Goal: Task Accomplishment & Management: Manage account settings

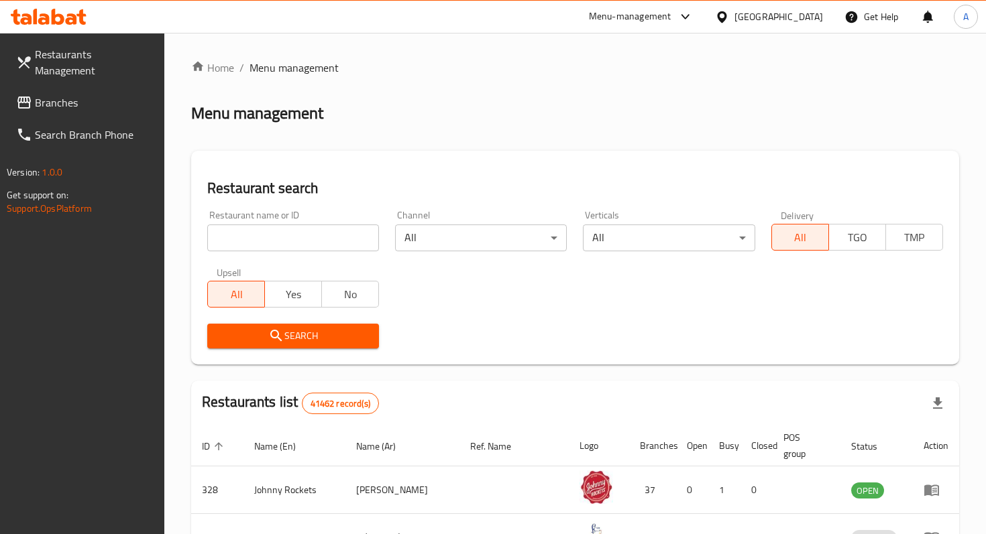
click at [340, 258] on div "Restaurant name or ID Restaurant name or ID" at bounding box center [293, 231] width 188 height 57
click at [311, 240] on input "search" at bounding box center [293, 238] width 172 height 27
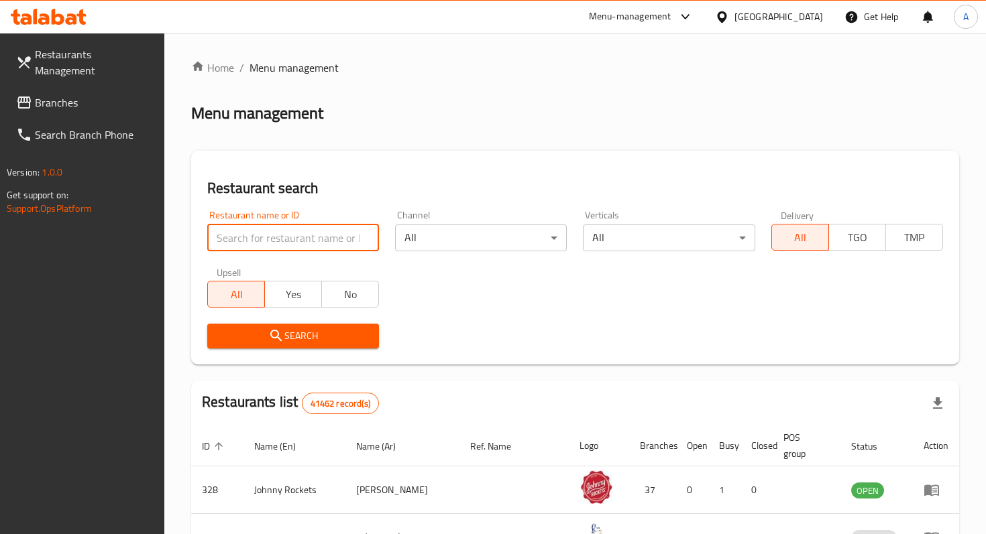
click at [312, 240] on input "search" at bounding box center [293, 238] width 172 height 27
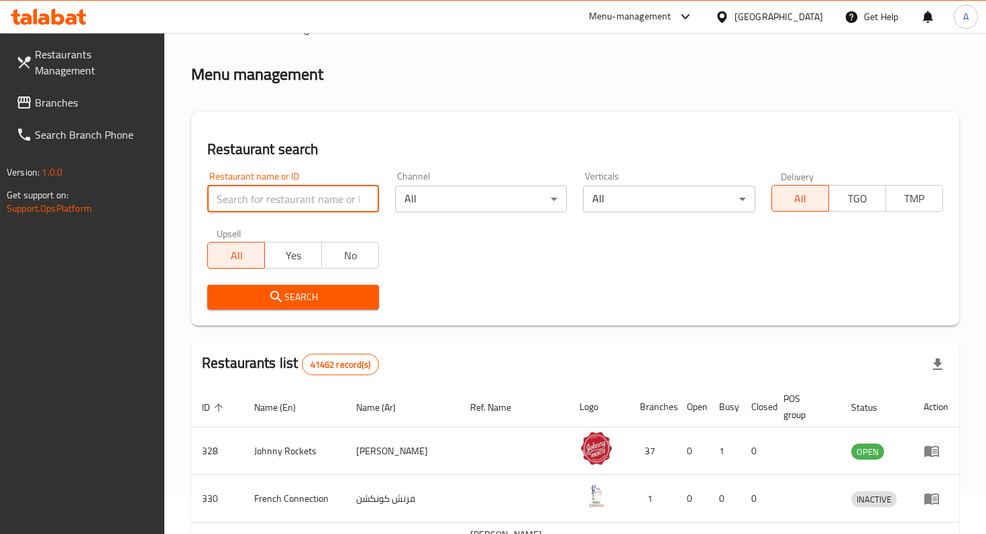
scroll to position [44, 0]
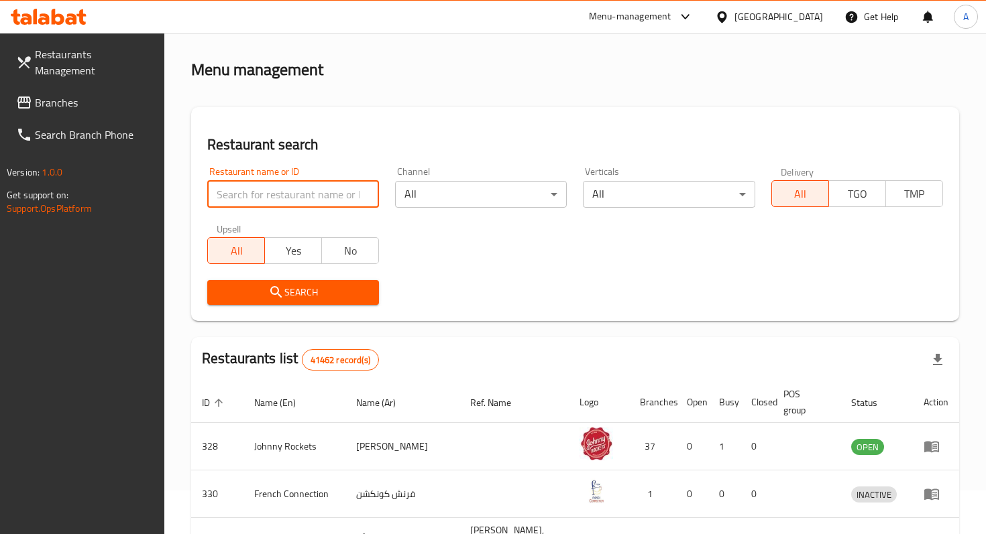
click at [304, 192] on input "search" at bounding box center [293, 194] width 172 height 27
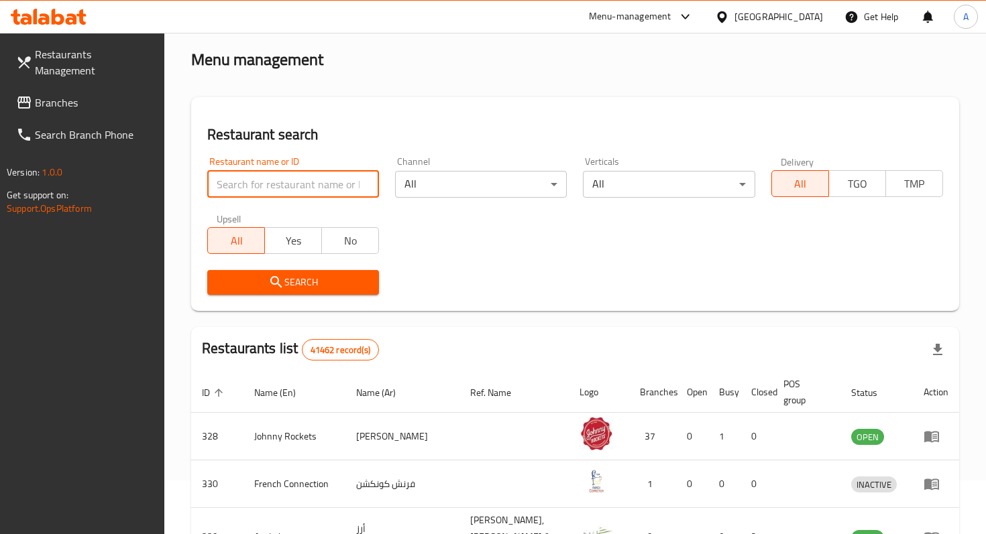
scroll to position [59, 0]
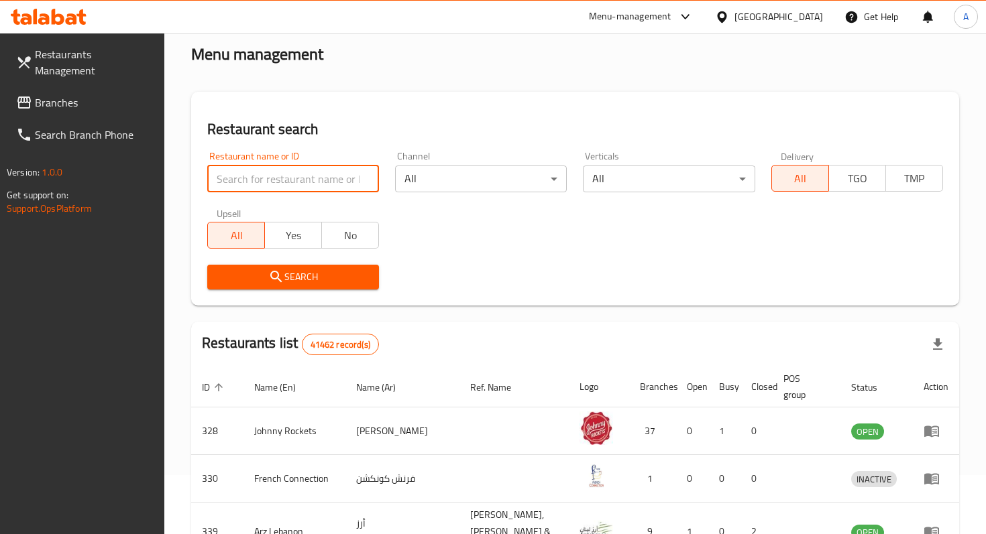
click at [286, 176] on input "search" at bounding box center [293, 179] width 172 height 27
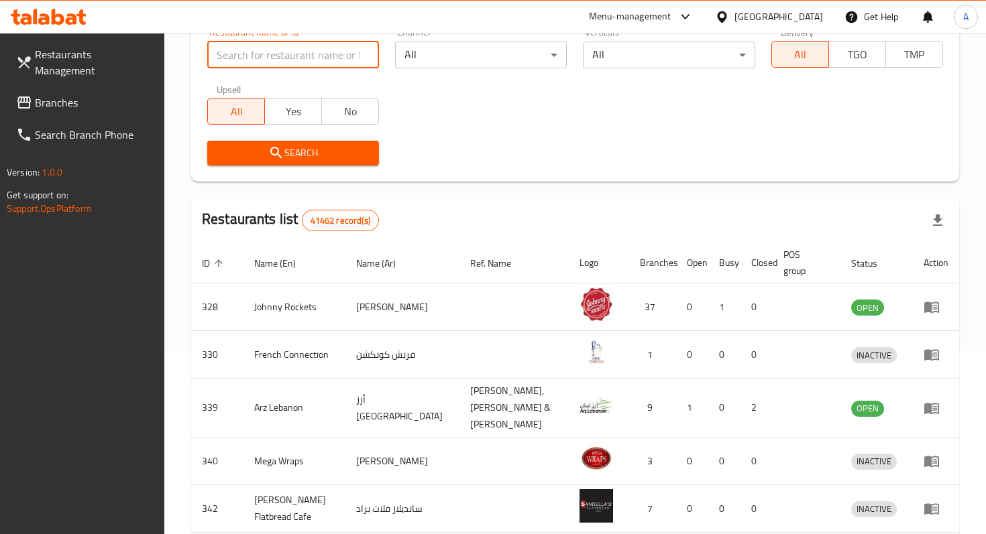
scroll to position [104, 0]
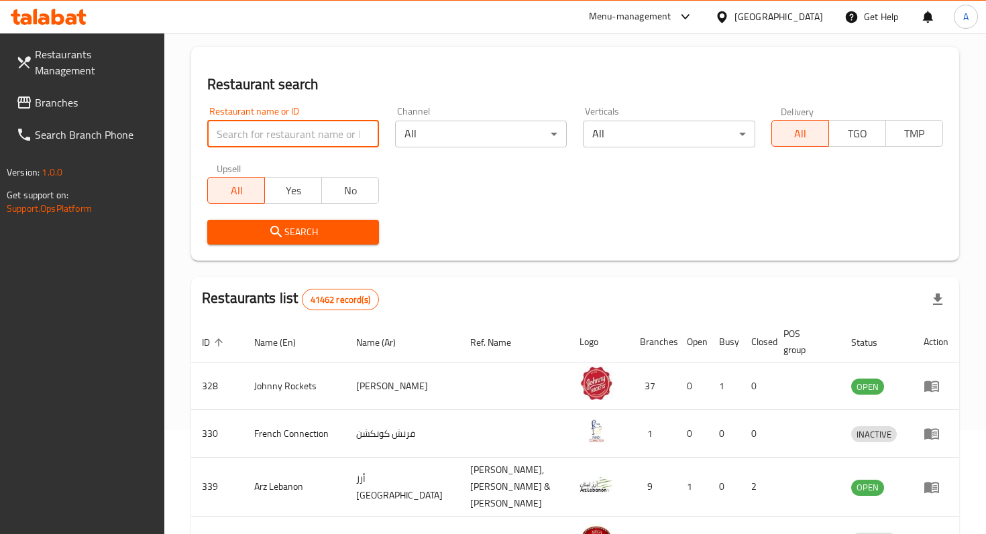
click at [278, 131] on input "search" at bounding box center [293, 134] width 172 height 27
type input "ف"
type input "t"
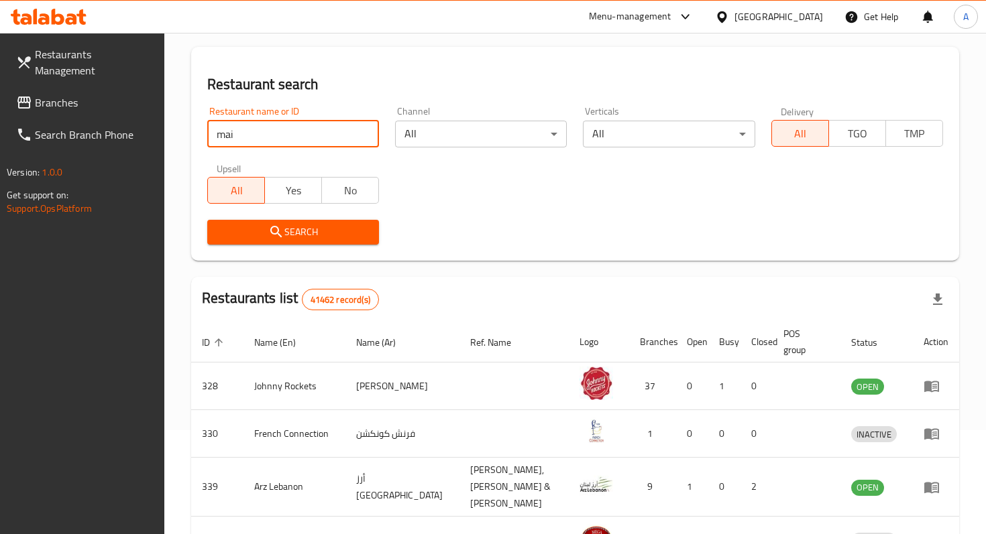
type input "maiz tacos"
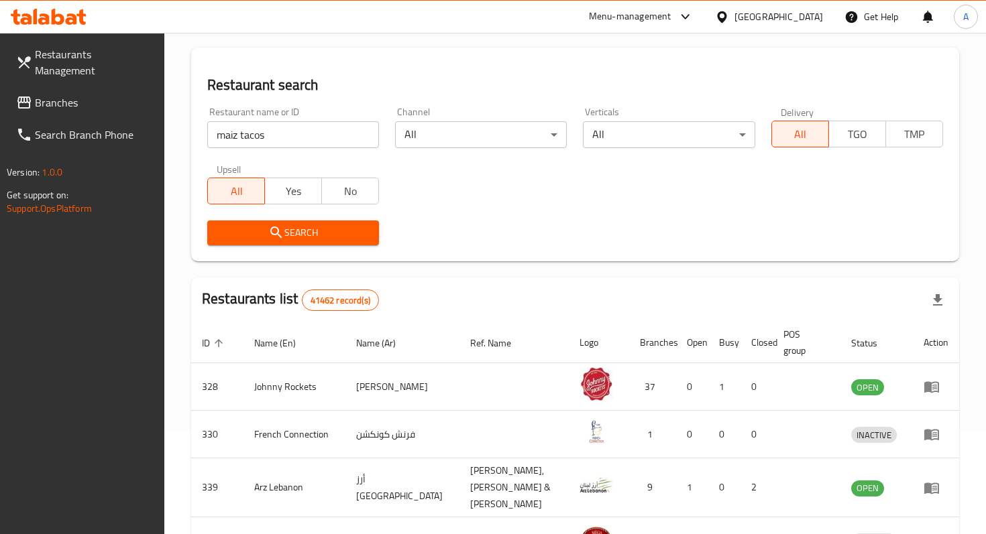
scroll to position [109, 0]
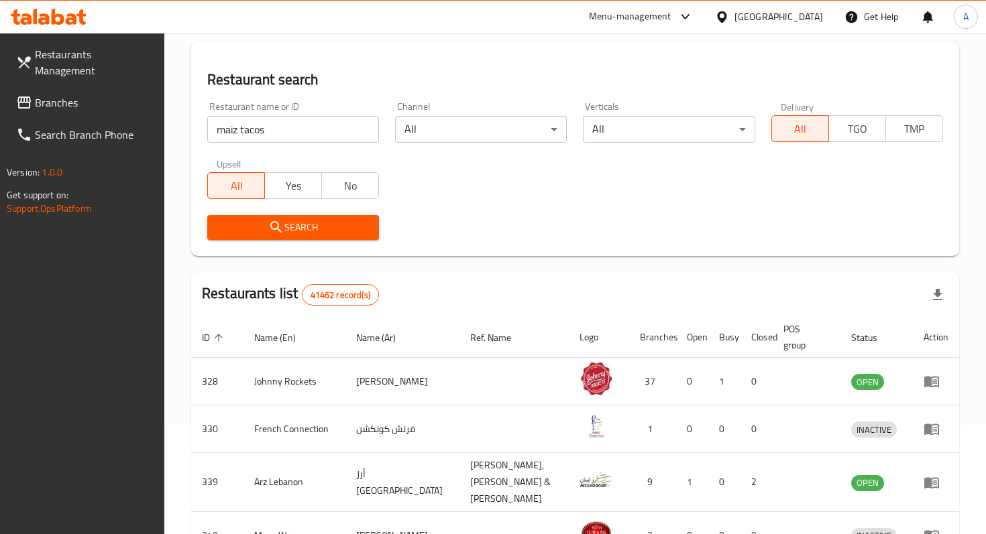
click at [319, 225] on span "Search" at bounding box center [293, 227] width 150 height 17
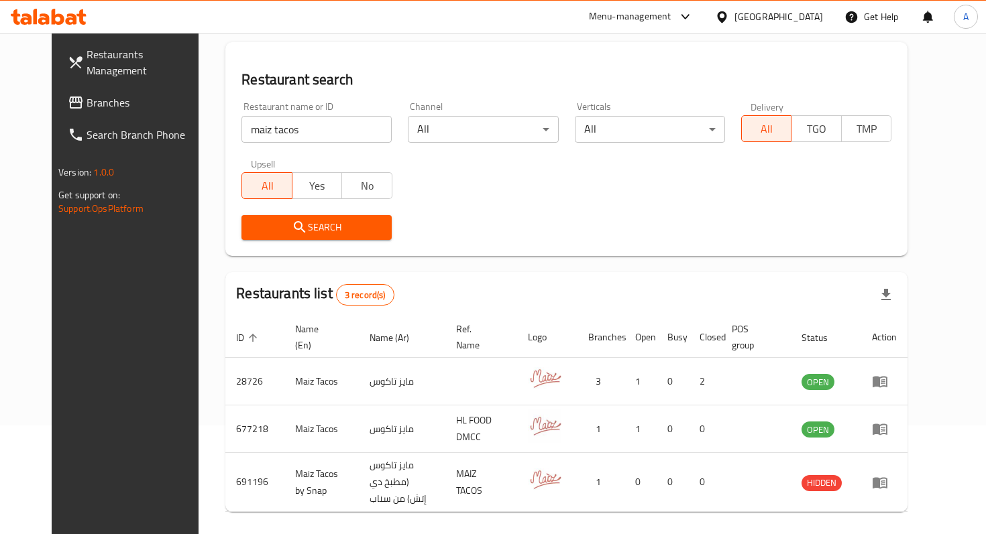
scroll to position [131, 0]
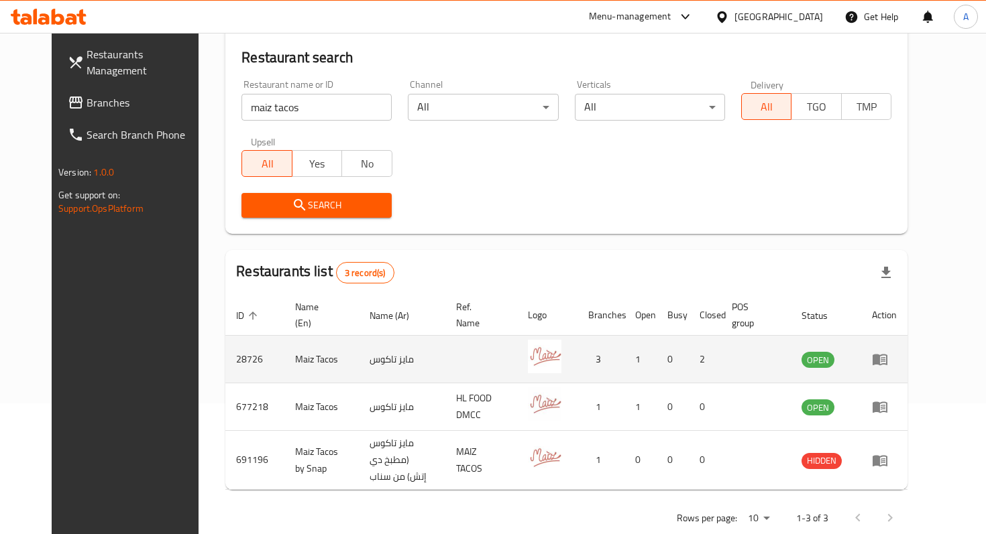
click at [888, 361] on icon "enhanced table" at bounding box center [880, 359] width 16 height 16
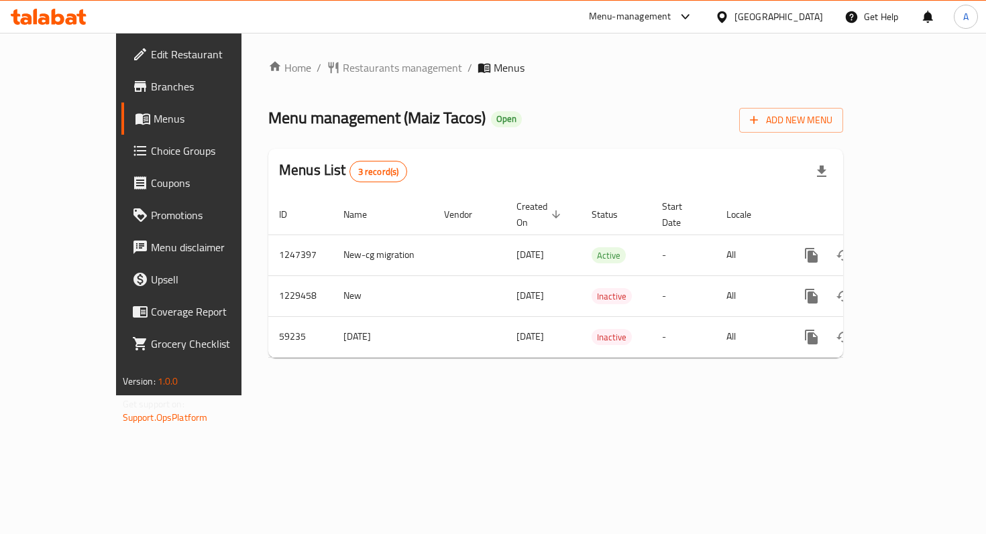
click at [151, 89] on span "Branches" at bounding box center [210, 86] width 119 height 16
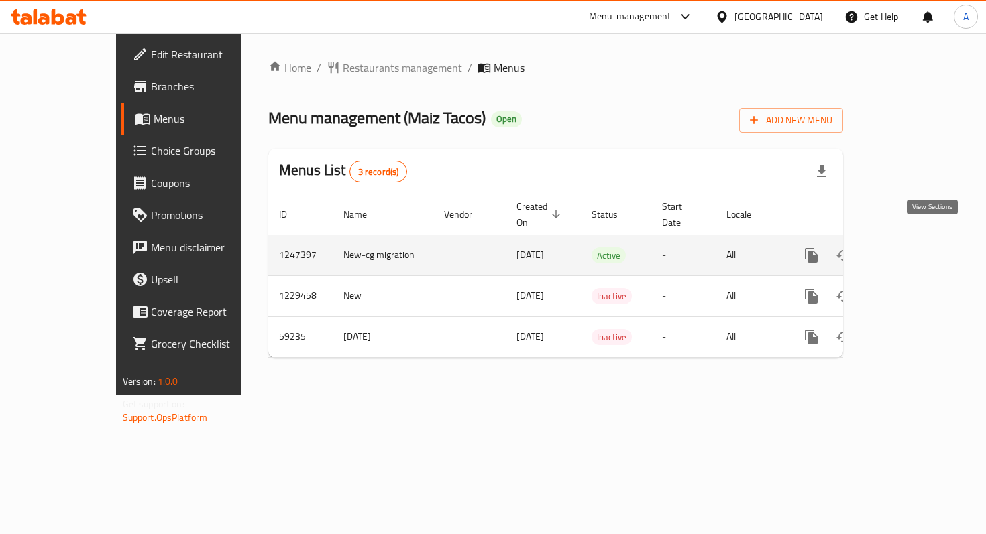
click at [916, 247] on icon "enhanced table" at bounding box center [908, 255] width 16 height 16
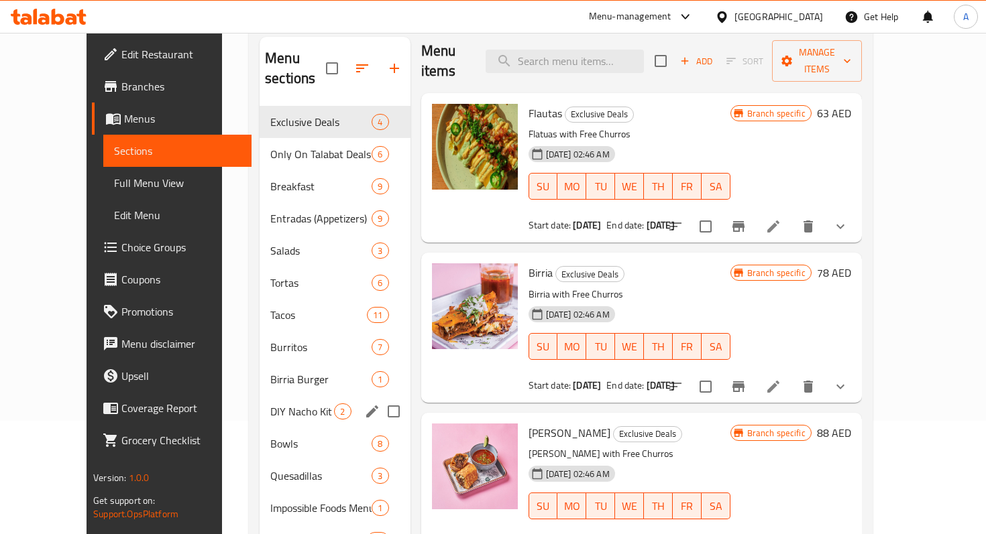
scroll to position [96, 0]
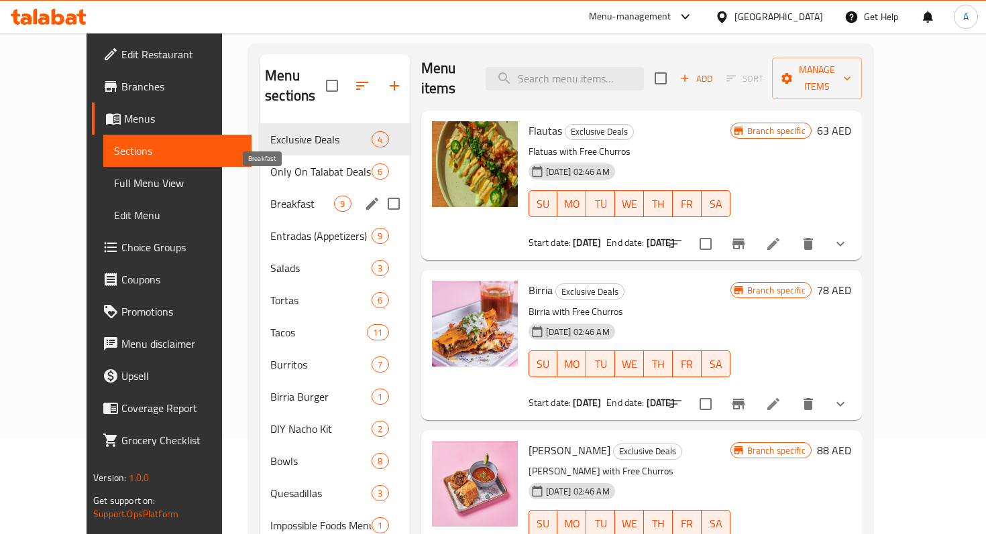
click at [260, 192] on div "Breakfast 9" at bounding box center [335, 204] width 150 height 32
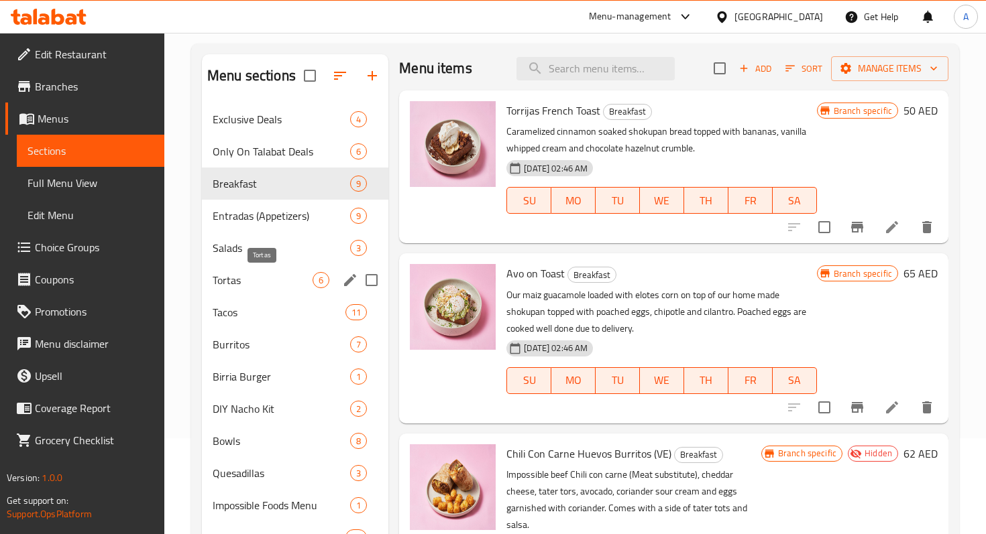
click at [257, 287] on span "Tortas" at bounding box center [263, 280] width 100 height 16
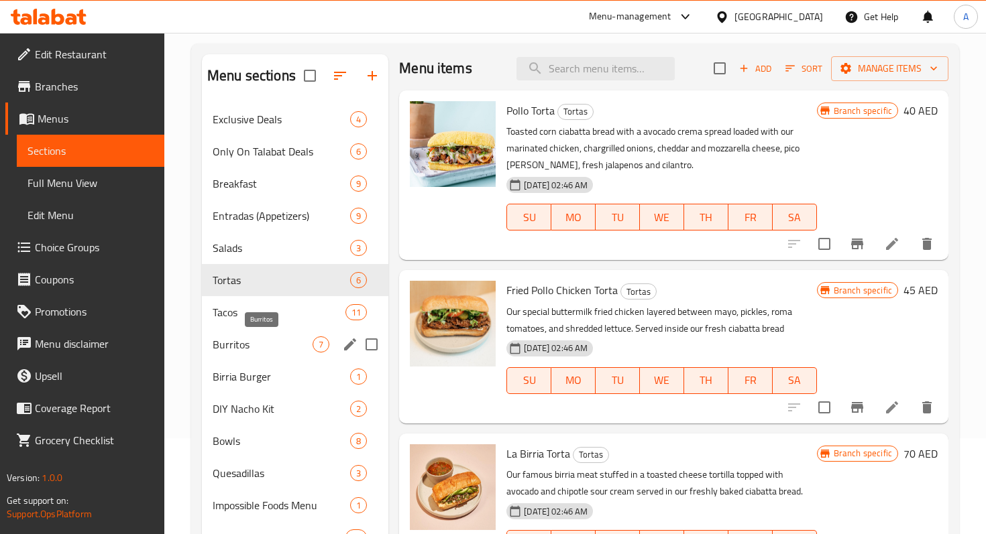
click at [259, 351] on span "Burritos" at bounding box center [263, 345] width 100 height 16
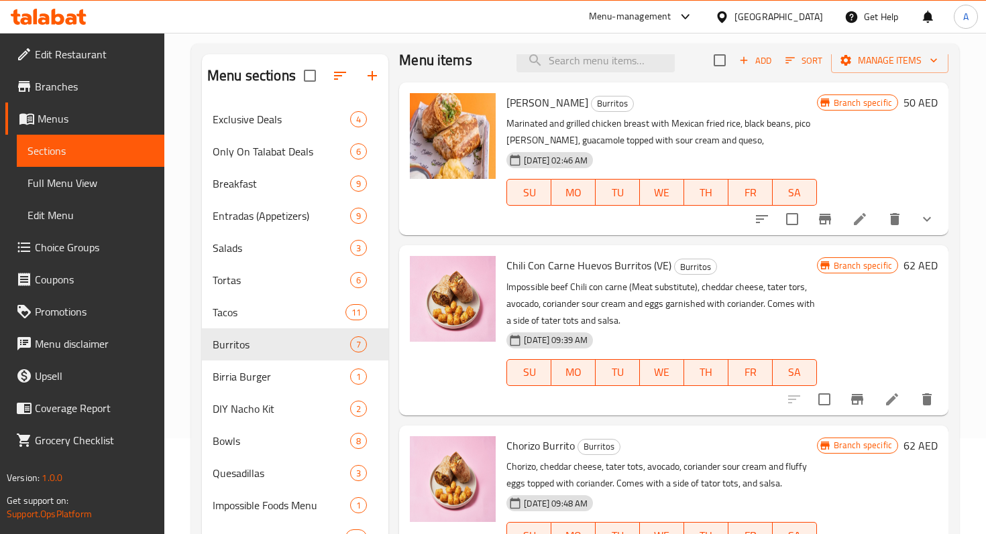
scroll to position [16, 0]
